Goal: Task Accomplishment & Management: Manage account settings

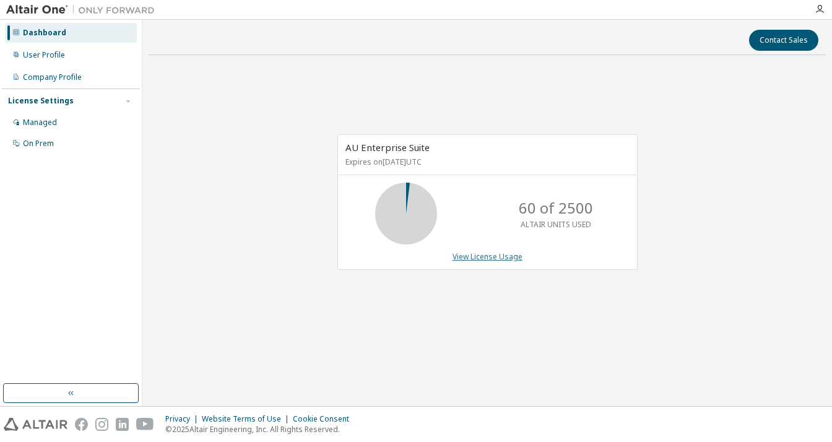
click at [474, 258] on link "View License Usage" at bounding box center [487, 256] width 70 height 11
